Goal: Task Accomplishment & Management: Manage account settings

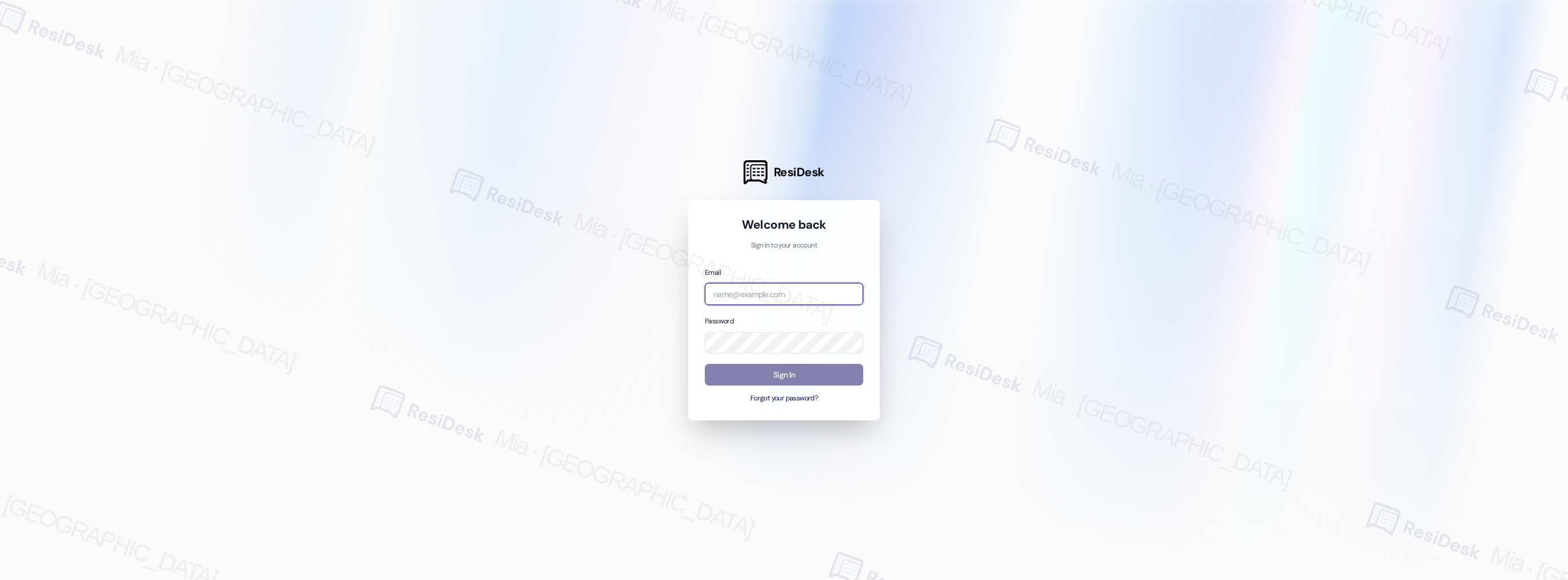
click at [786, 293] on input "email" at bounding box center [784, 294] width 158 height 22
type input "derm"
drag, startPoint x: 745, startPoint y: 294, endPoint x: 672, endPoint y: 294, distance: 73.0
click at [672, 294] on div "ResiDesk Welcome back Sign in to your account Email derm Password Sign In Forgo…" at bounding box center [784, 290] width 1568 height 580
click at [1006, 312] on div at bounding box center [784, 290] width 1568 height 580
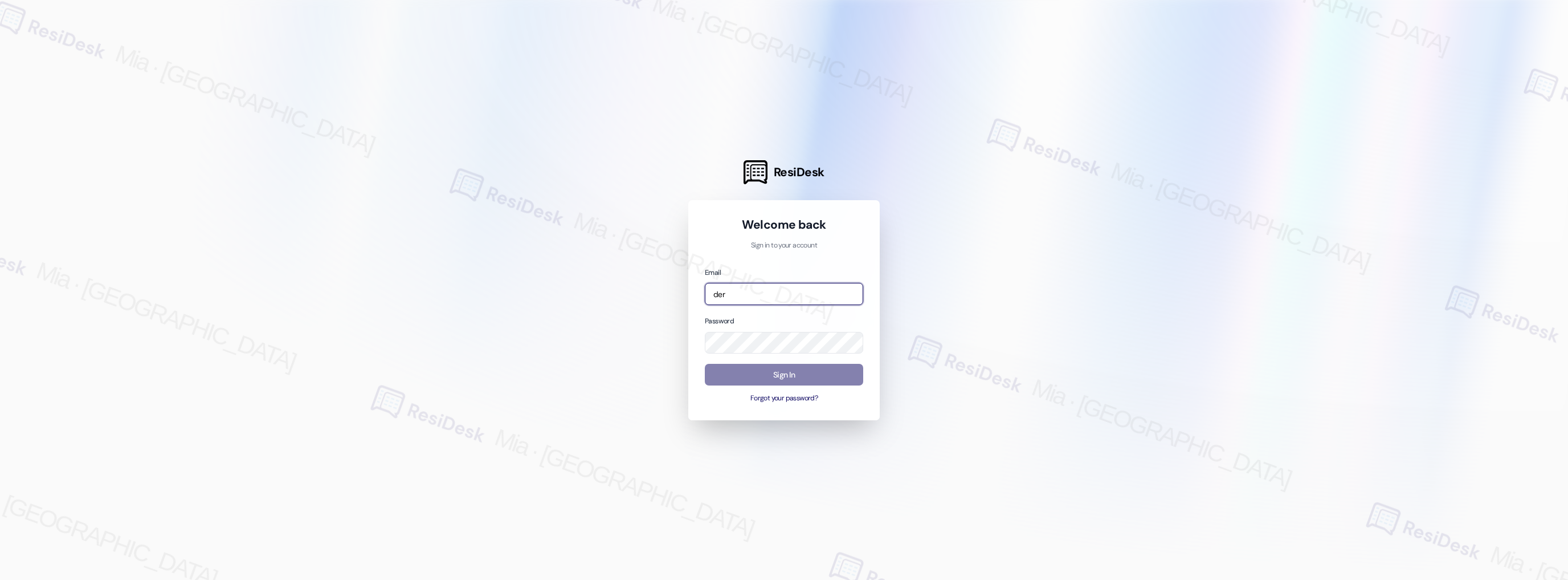
click at [832, 289] on input "der" at bounding box center [784, 294] width 158 height 22
click at [961, 381] on div at bounding box center [784, 290] width 1568 height 580
click at [793, 289] on input "der" at bounding box center [784, 294] width 158 height 22
type input "[EMAIL_ADDRESS][DOMAIN_NAME]"
